Goal: Transaction & Acquisition: Purchase product/service

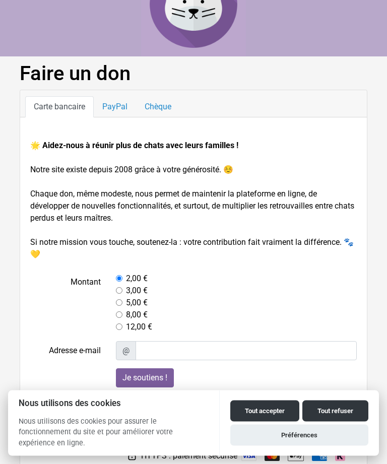
scroll to position [54, 0]
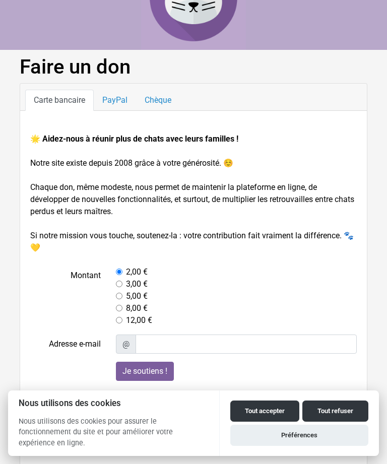
click at [122, 294] on input "radio" at bounding box center [119, 296] width 7 height 7
radio input "true"
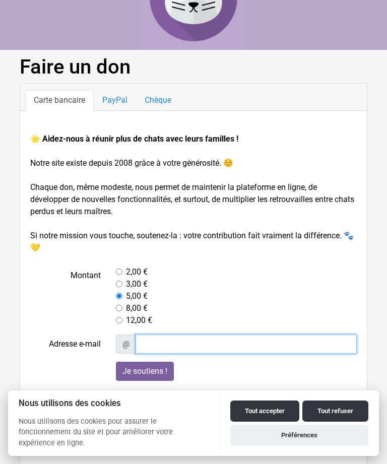
click at [161, 347] on input "Adresse e-mail" at bounding box center [247, 343] width 222 height 19
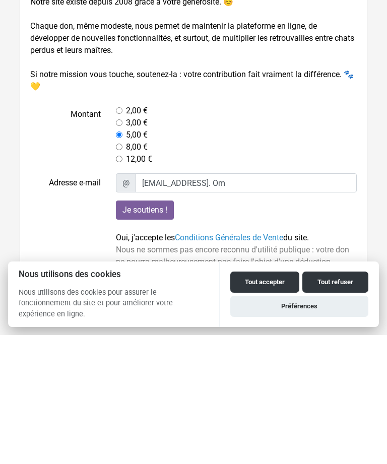
click at [147, 329] on input "Je soutiens !" at bounding box center [145, 338] width 58 height 19
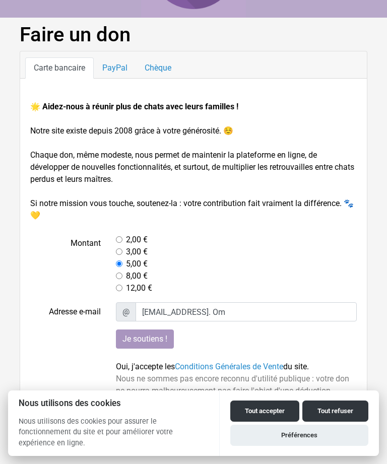
click at [139, 366] on span "Oui, j'accepte les Conditions Générales de Vente du site." at bounding box center [212, 367] width 193 height 10
click at [272, 412] on button "Tout accepter" at bounding box center [264, 410] width 69 height 21
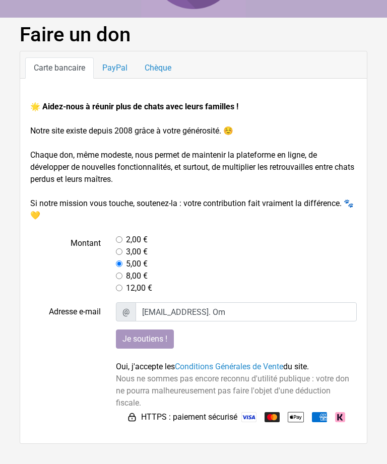
click at [278, 420] on img at bounding box center [271, 417] width 15 height 10
click at [280, 419] on img at bounding box center [271, 417] width 15 height 10
click at [62, 69] on link "Carte bancaire" at bounding box center [59, 67] width 69 height 21
click at [73, 67] on link "Carte bancaire" at bounding box center [59, 67] width 69 height 21
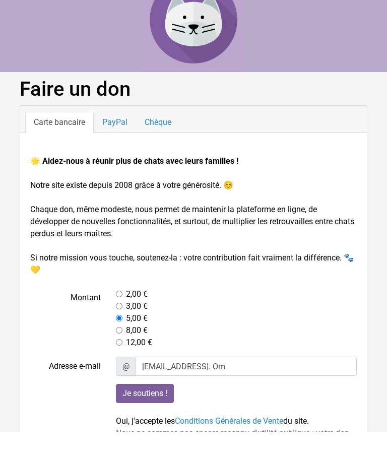
scroll to position [54, 0]
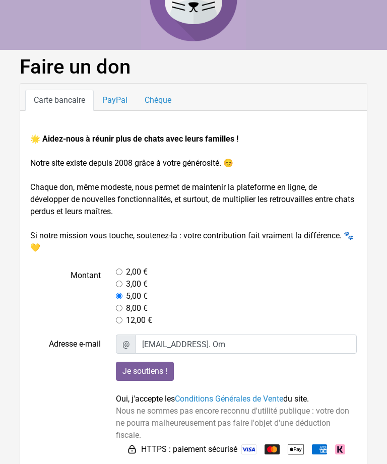
click at [208, 452] on span "HTTPS : paiement sécurisé" at bounding box center [189, 449] width 96 height 12
click at [280, 451] on img at bounding box center [271, 449] width 15 height 10
click at [159, 454] on span "HTTPS : paiement sécurisé" at bounding box center [189, 449] width 96 height 12
click at [149, 451] on span "HTTPS : paiement sécurisé" at bounding box center [189, 449] width 96 height 12
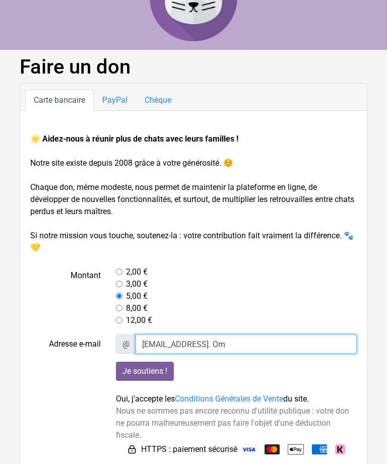
click at [267, 347] on input "Dominominou52@gmail. Om" at bounding box center [247, 343] width 222 height 19
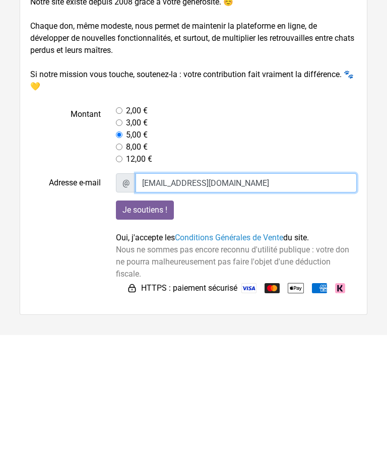
type input "Dominominou52@gmail.com"
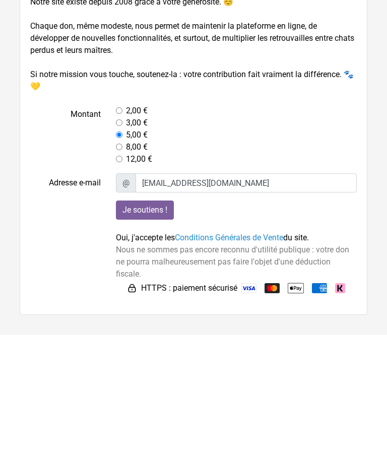
click at [346, 329] on div "Je soutiens ! Oui, j'accepte les Conditions Générales de Vente du site. Nous ne…" at bounding box center [236, 377] width 256 height 96
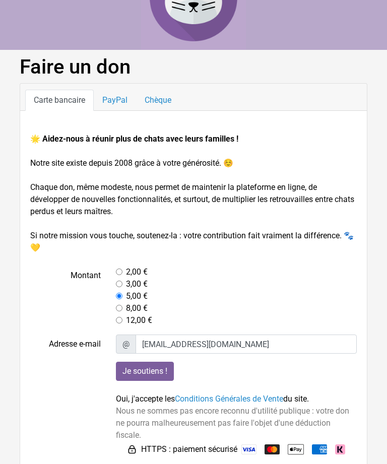
click at [151, 371] on input "Je soutiens !" at bounding box center [145, 371] width 58 height 19
